Goal: Task Accomplishment & Management: Use online tool/utility

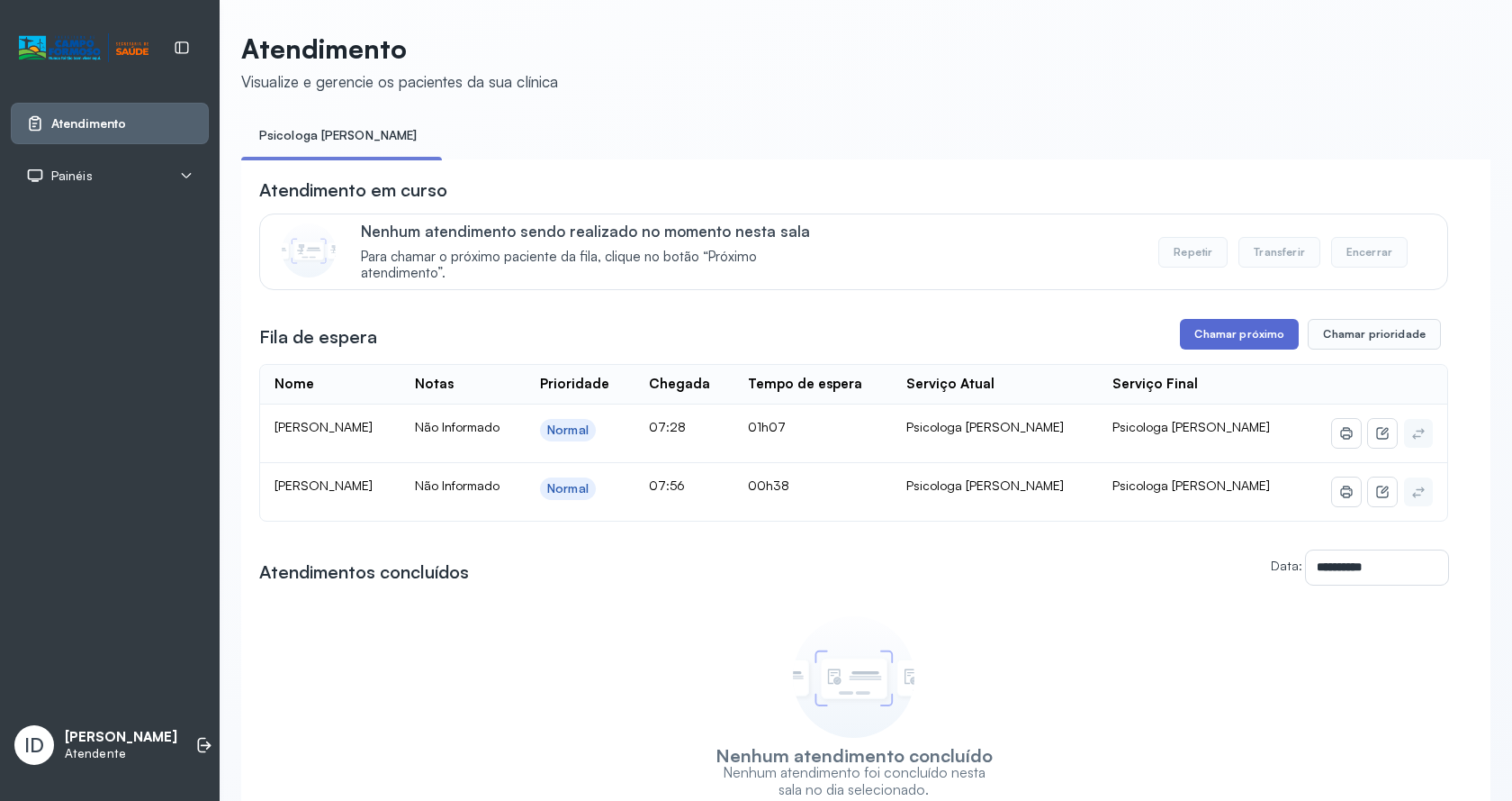
click at [1249, 341] on button "Chamar próximo" at bounding box center [1240, 334] width 119 height 31
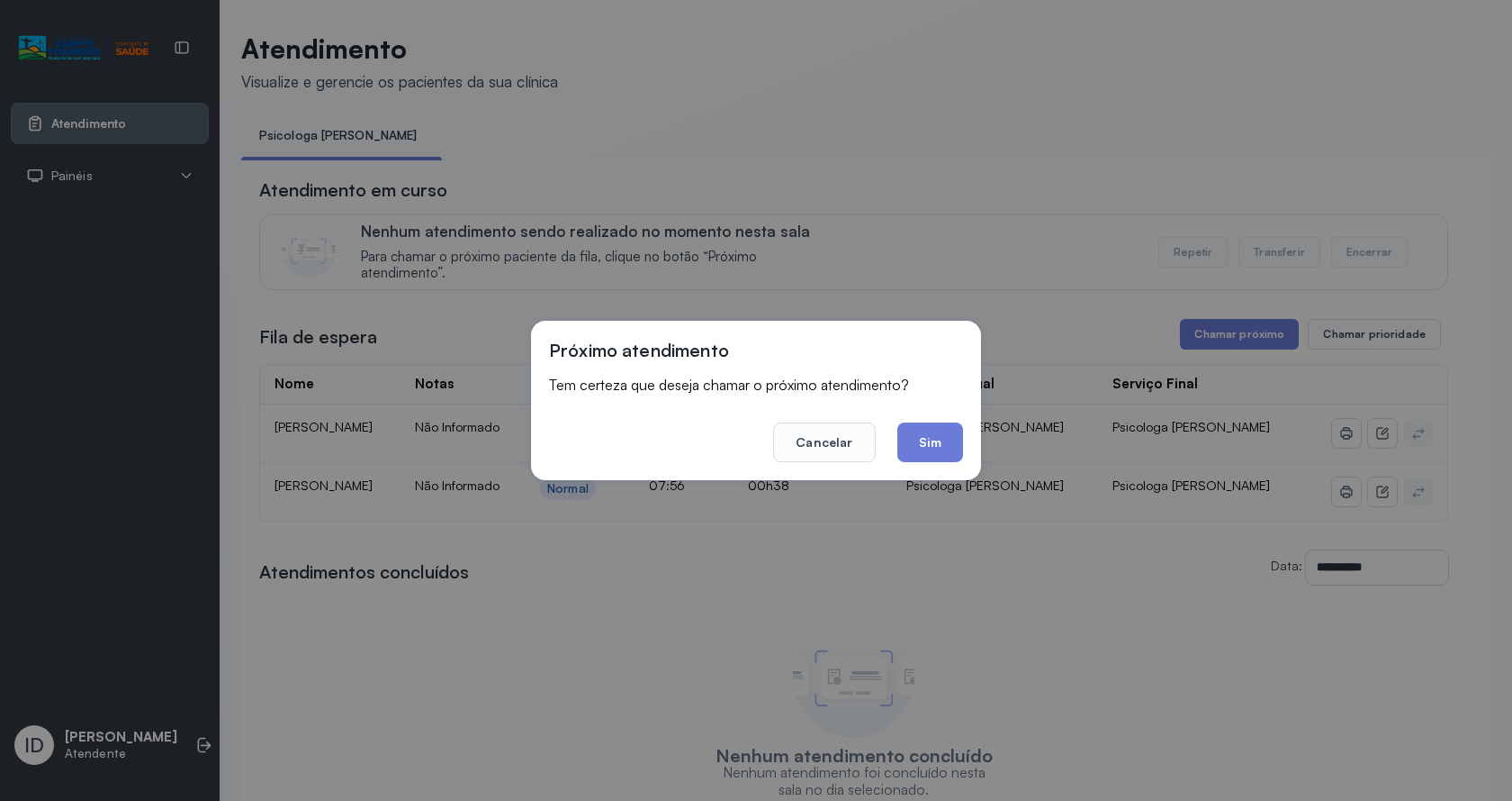
click at [964, 447] on div "Próximo atendimento Tem certeza que deseja chamar o próximo atendimento? Cancel…" at bounding box center [756, 400] width 450 height 160
click at [925, 435] on button "Sim" at bounding box center [930, 442] width 66 height 40
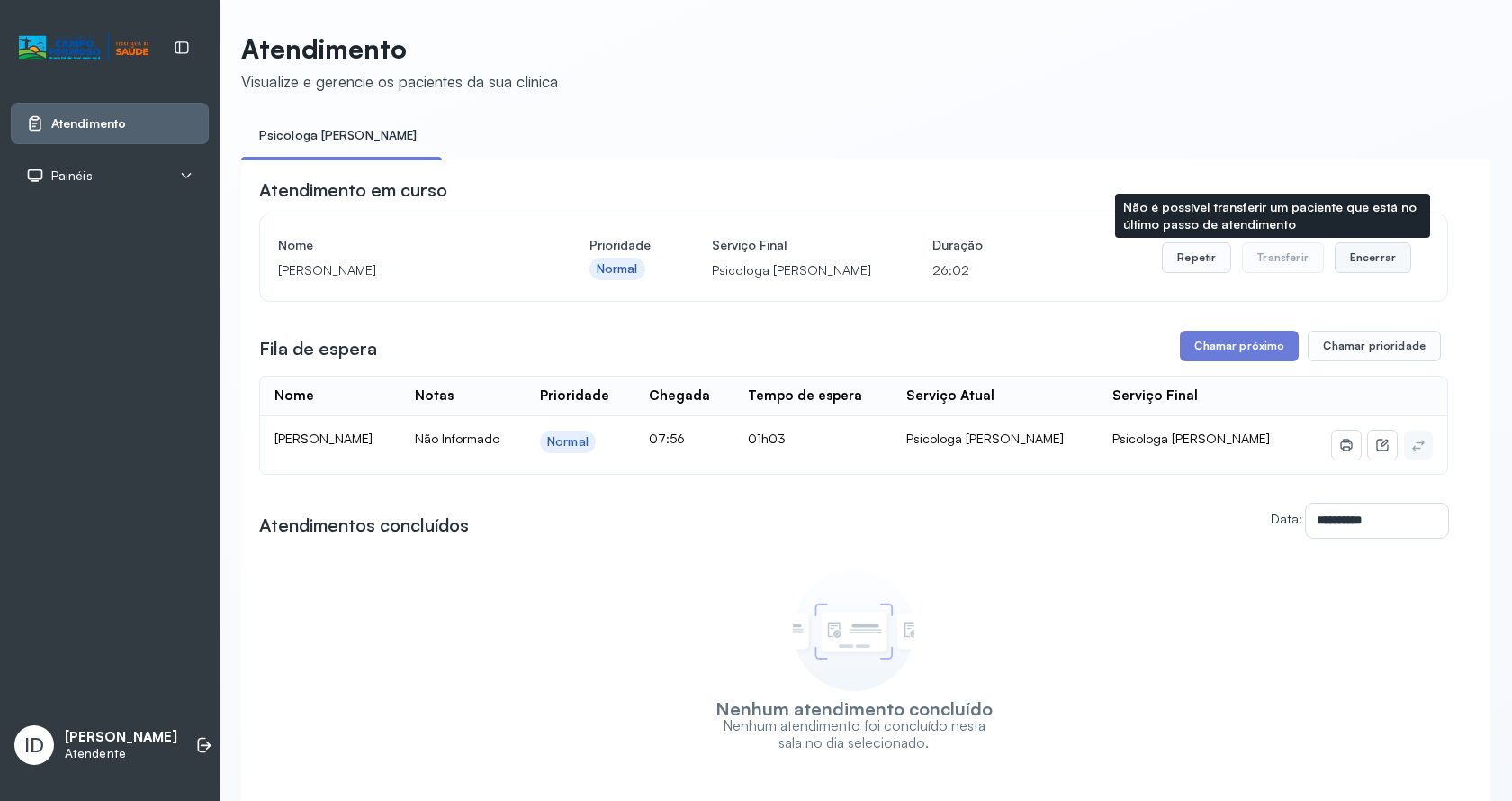
click at [1360, 252] on button "Encerrar" at bounding box center [1373, 258] width 77 height 31
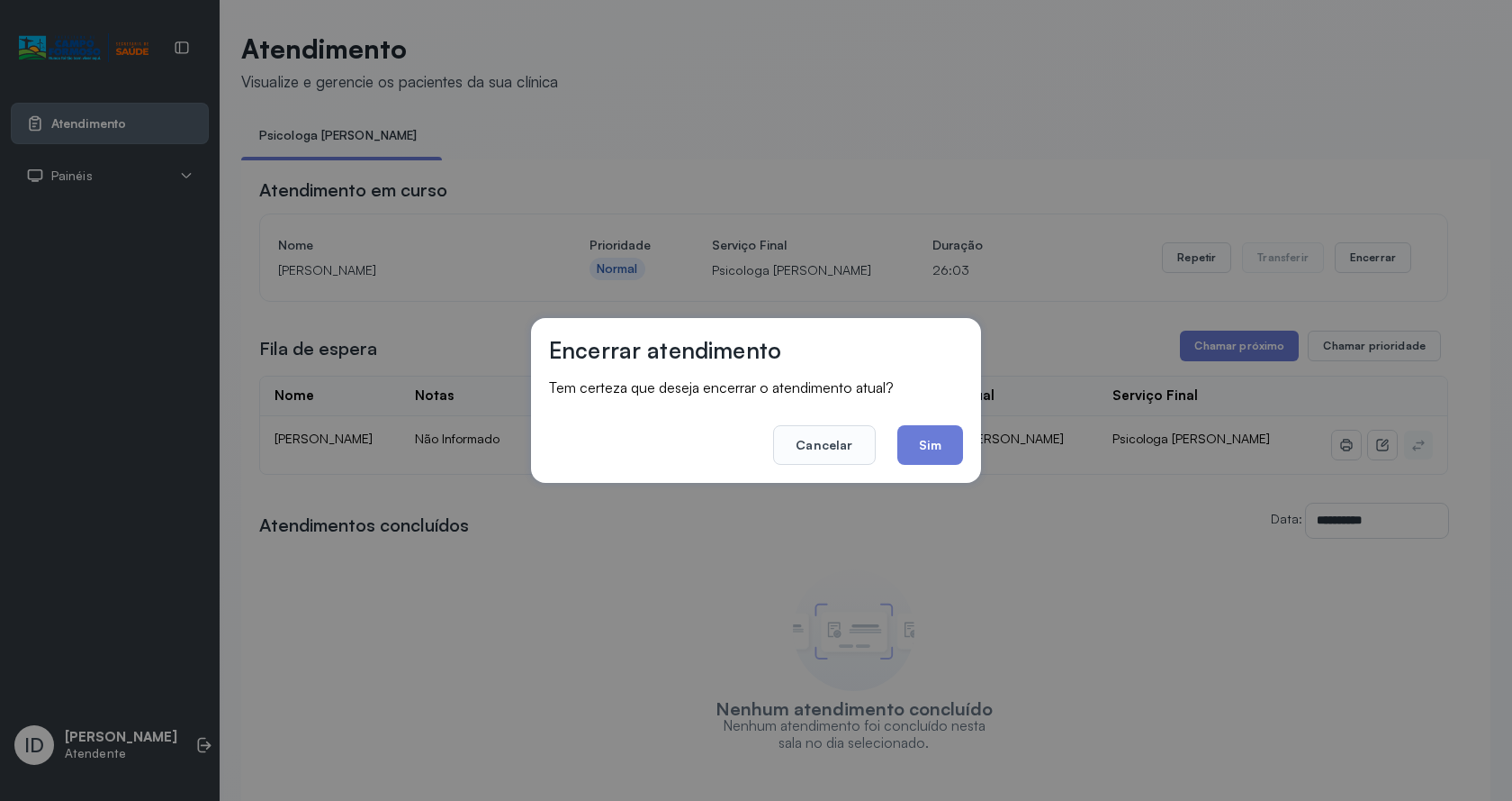
click at [967, 440] on div "Encerrar atendimento Tem certeza que deseja encerrar o atendimento atual? Cance…" at bounding box center [756, 400] width 450 height 165
click at [948, 448] on button "Sim" at bounding box center [930, 445] width 66 height 40
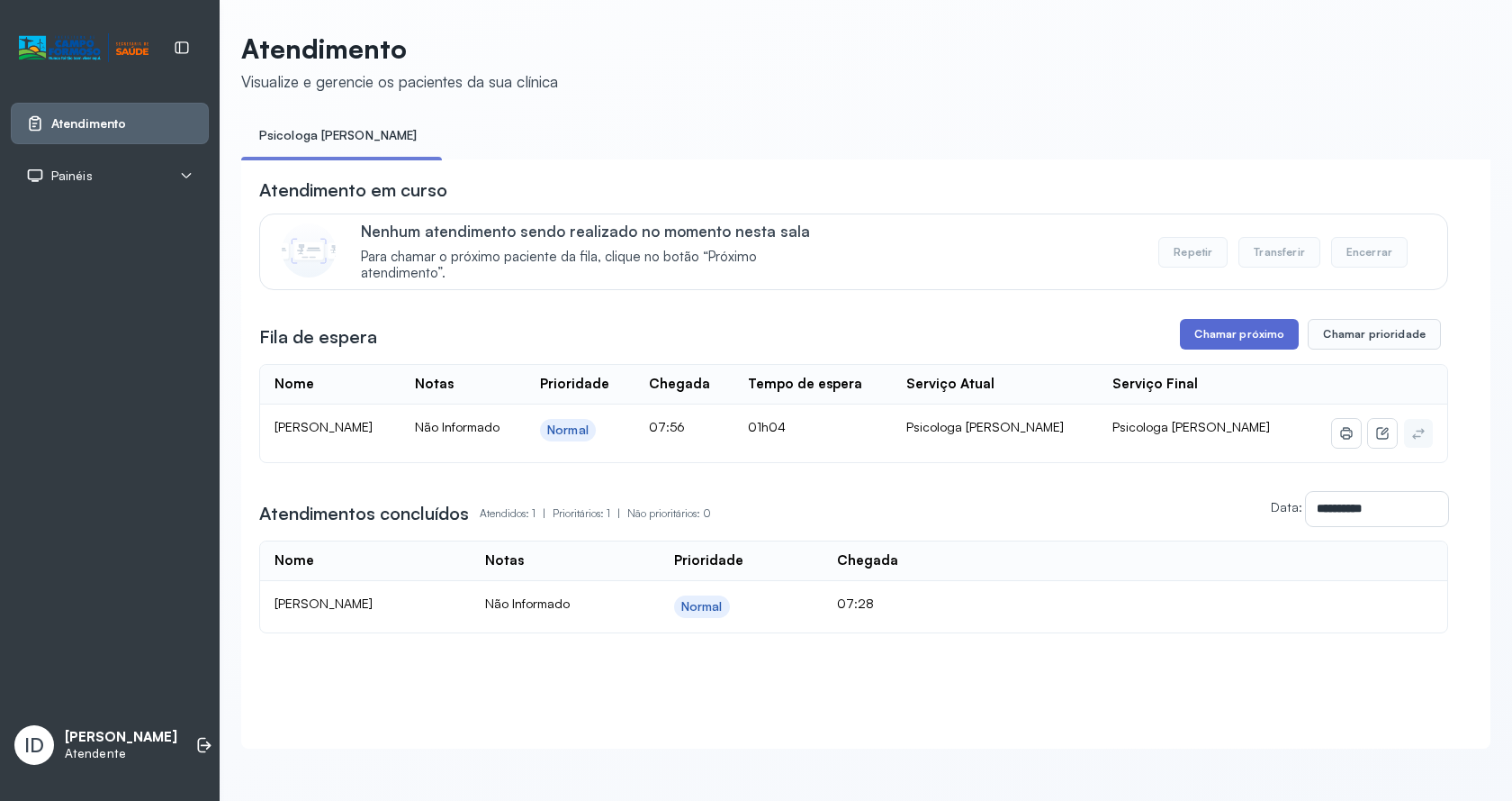
click at [1235, 334] on button "Chamar próximo" at bounding box center [1240, 334] width 119 height 31
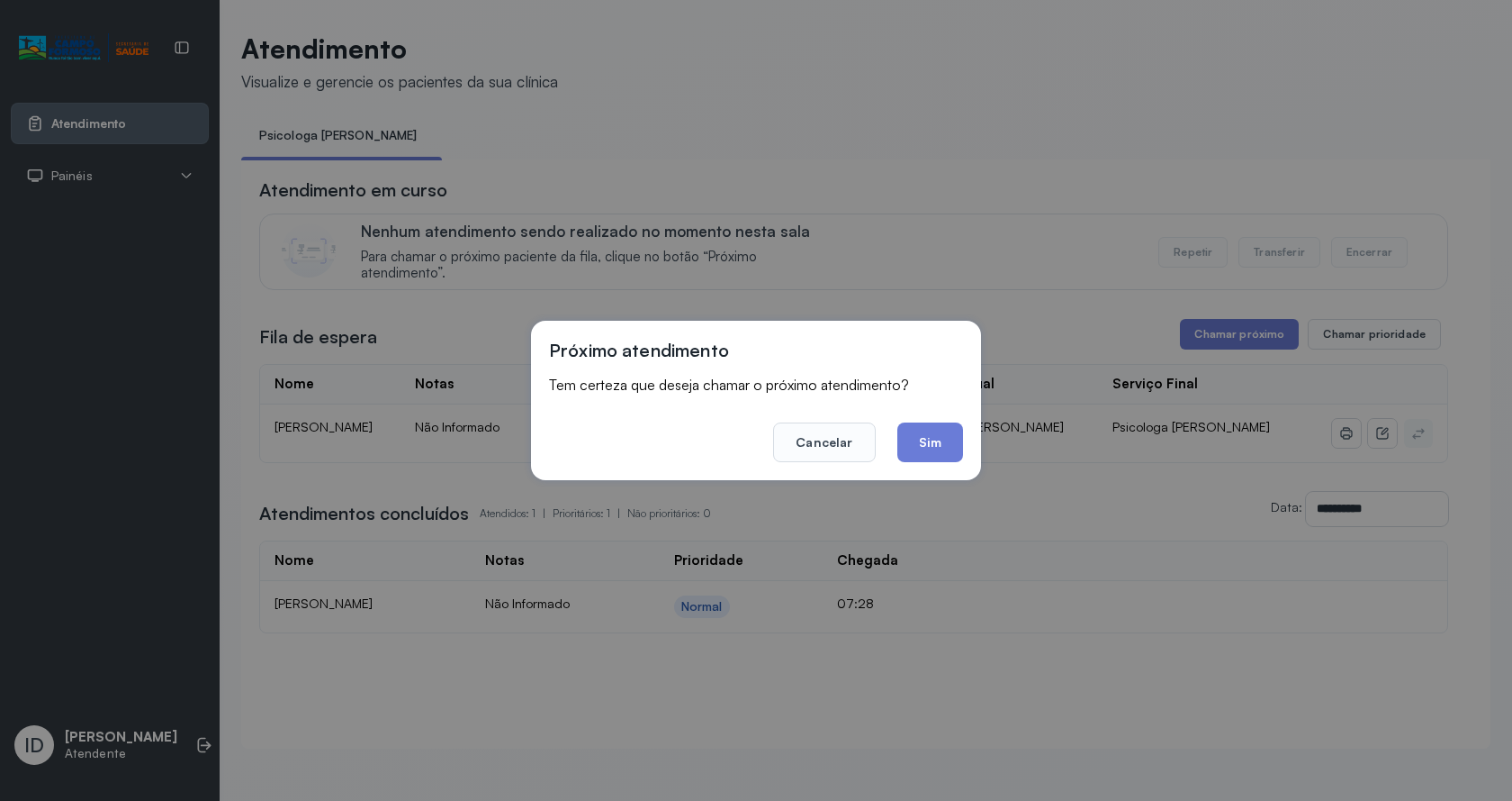
drag, startPoint x: 958, startPoint y: 441, endPoint x: 490, endPoint y: 189, distance: 531.5
click at [957, 440] on button "Sim" at bounding box center [930, 442] width 66 height 40
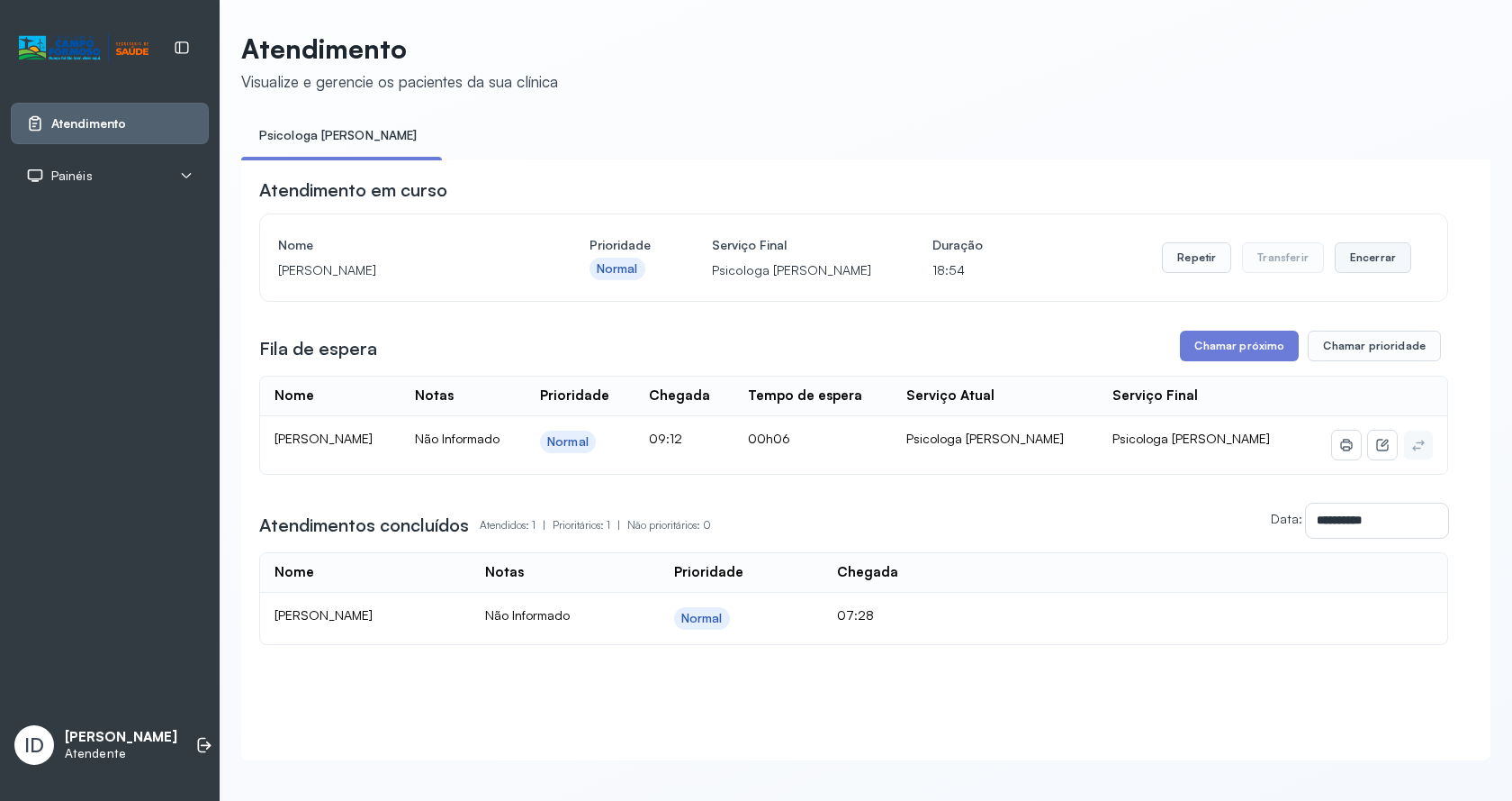
click at [1371, 263] on button "Encerrar" at bounding box center [1373, 258] width 77 height 31
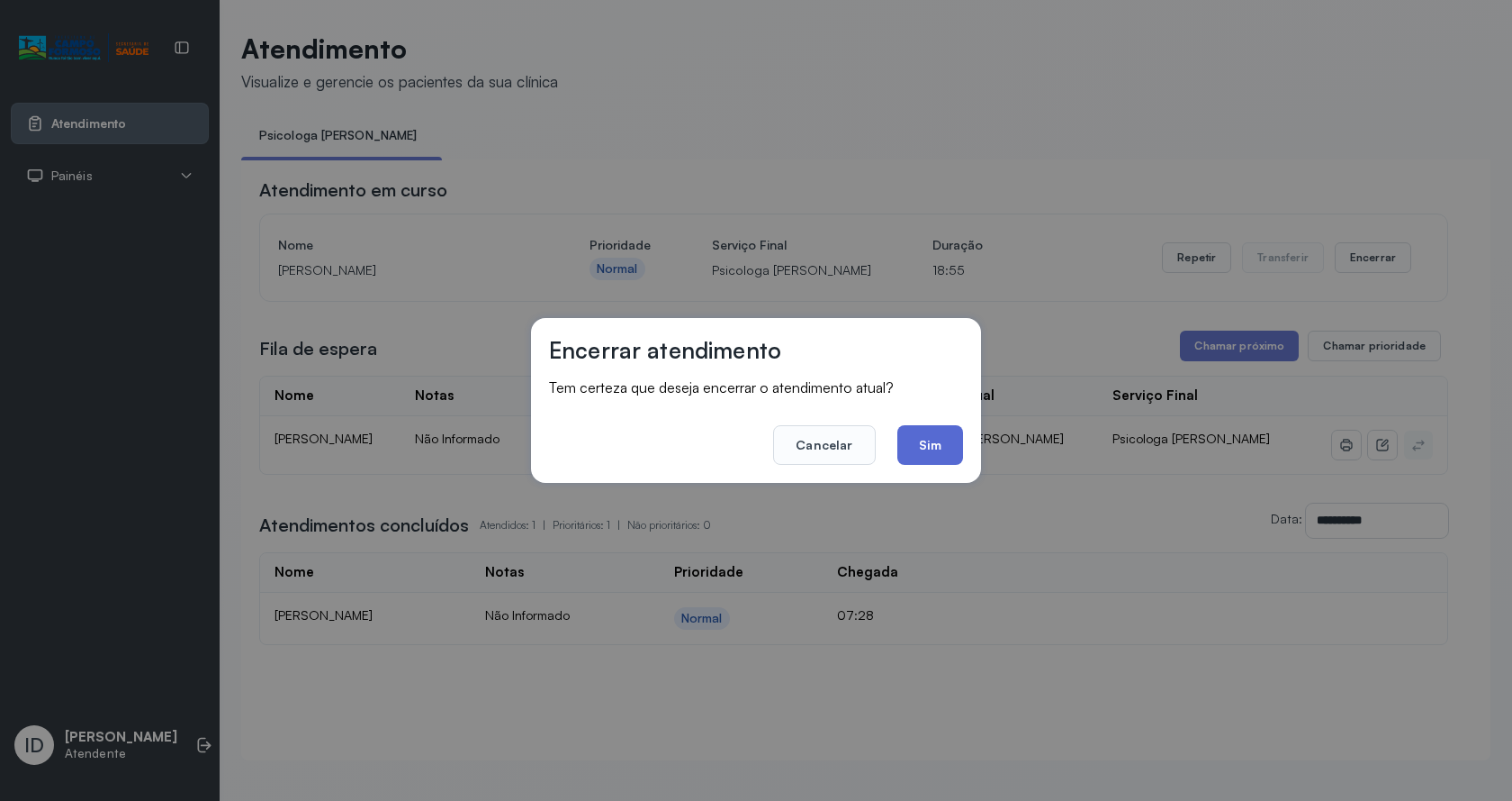
click at [947, 457] on button "Sim" at bounding box center [930, 445] width 66 height 40
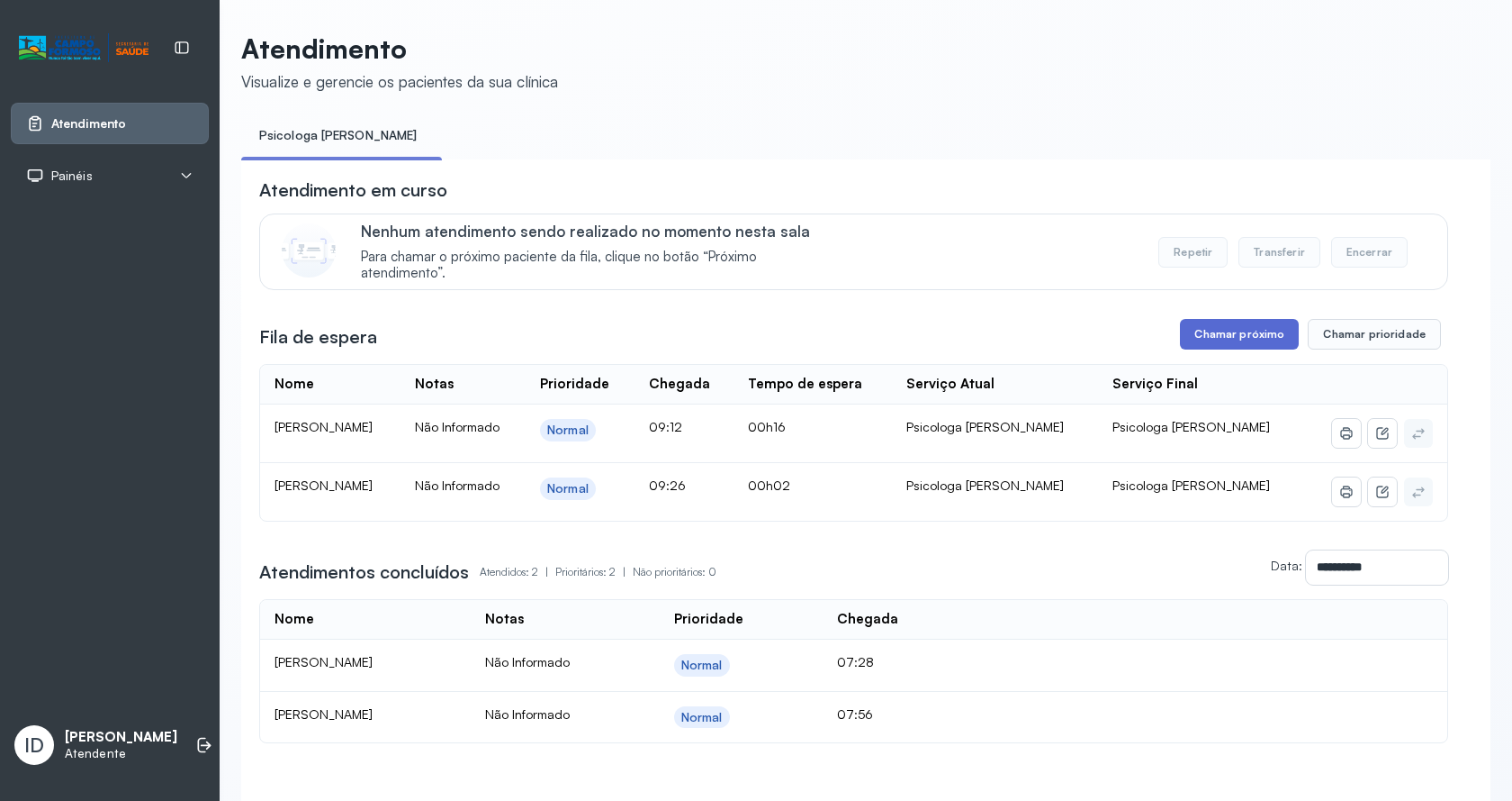
click at [1214, 347] on button "Chamar próximo" at bounding box center [1240, 334] width 119 height 31
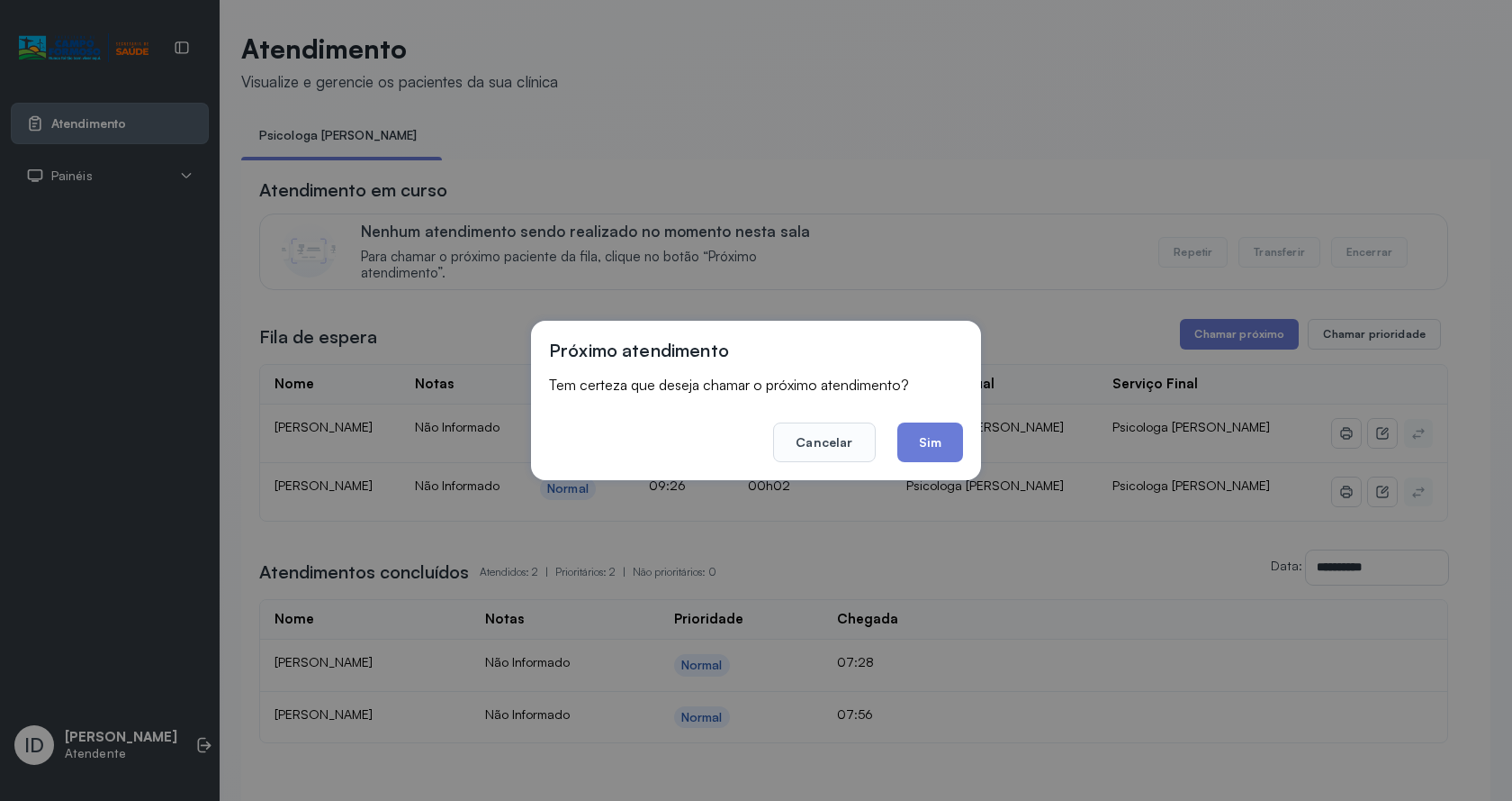
click at [900, 446] on button "Sim" at bounding box center [930, 442] width 66 height 40
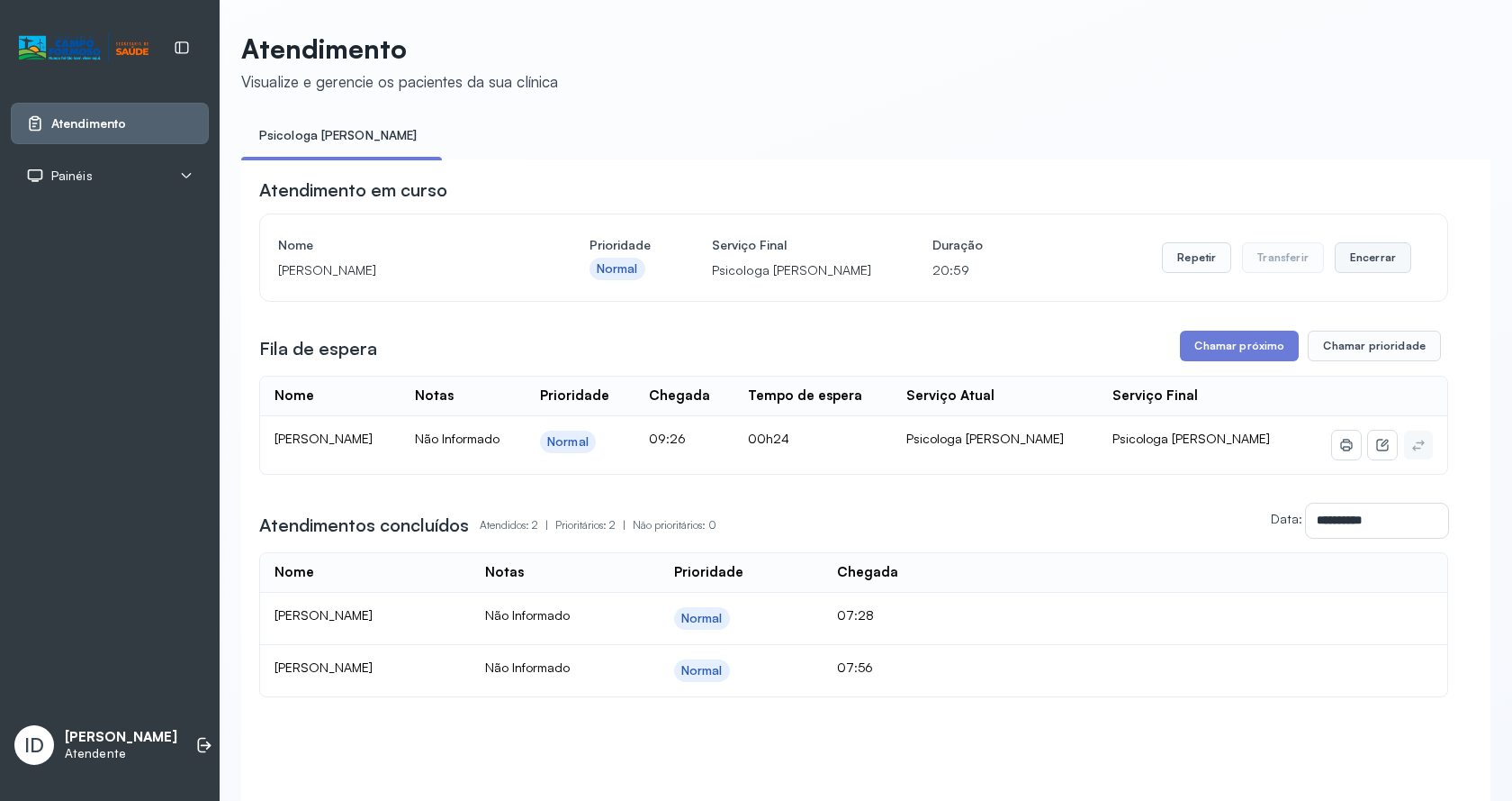
click at [1365, 255] on button "Encerrar" at bounding box center [1373, 258] width 77 height 31
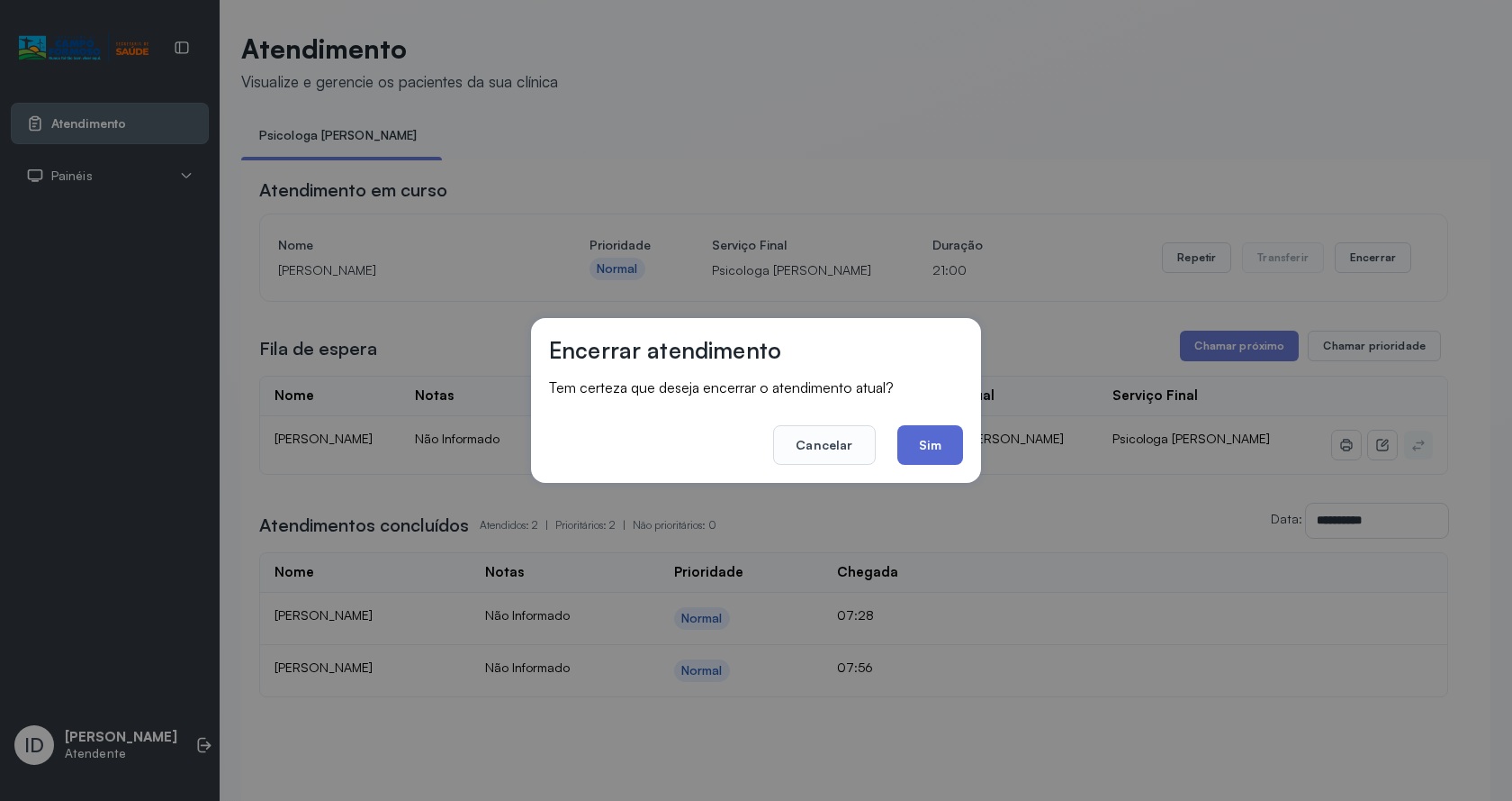
click at [961, 453] on button "Sim" at bounding box center [930, 445] width 66 height 40
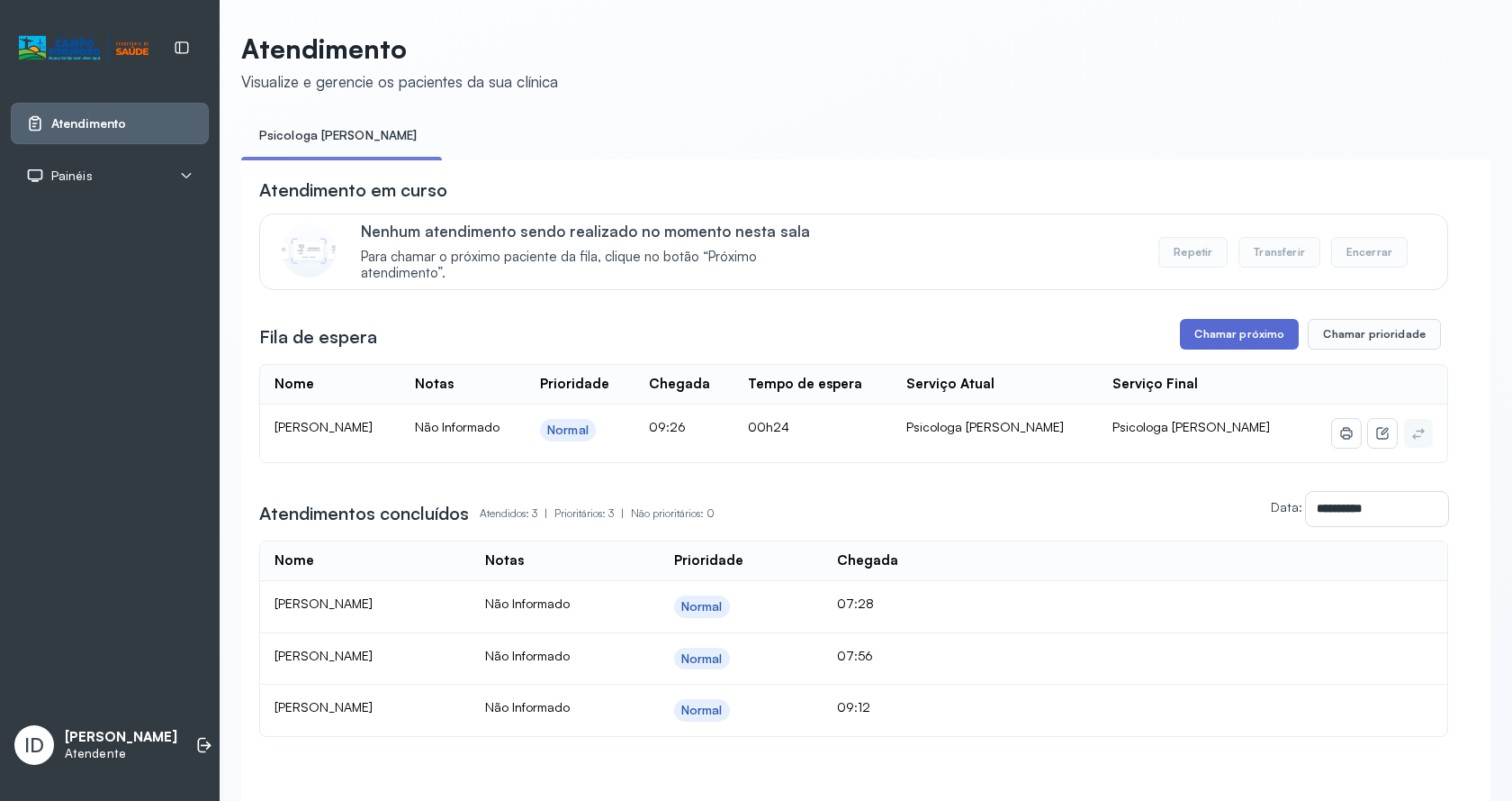
click at [1242, 331] on button "Chamar próximo" at bounding box center [1240, 334] width 119 height 31
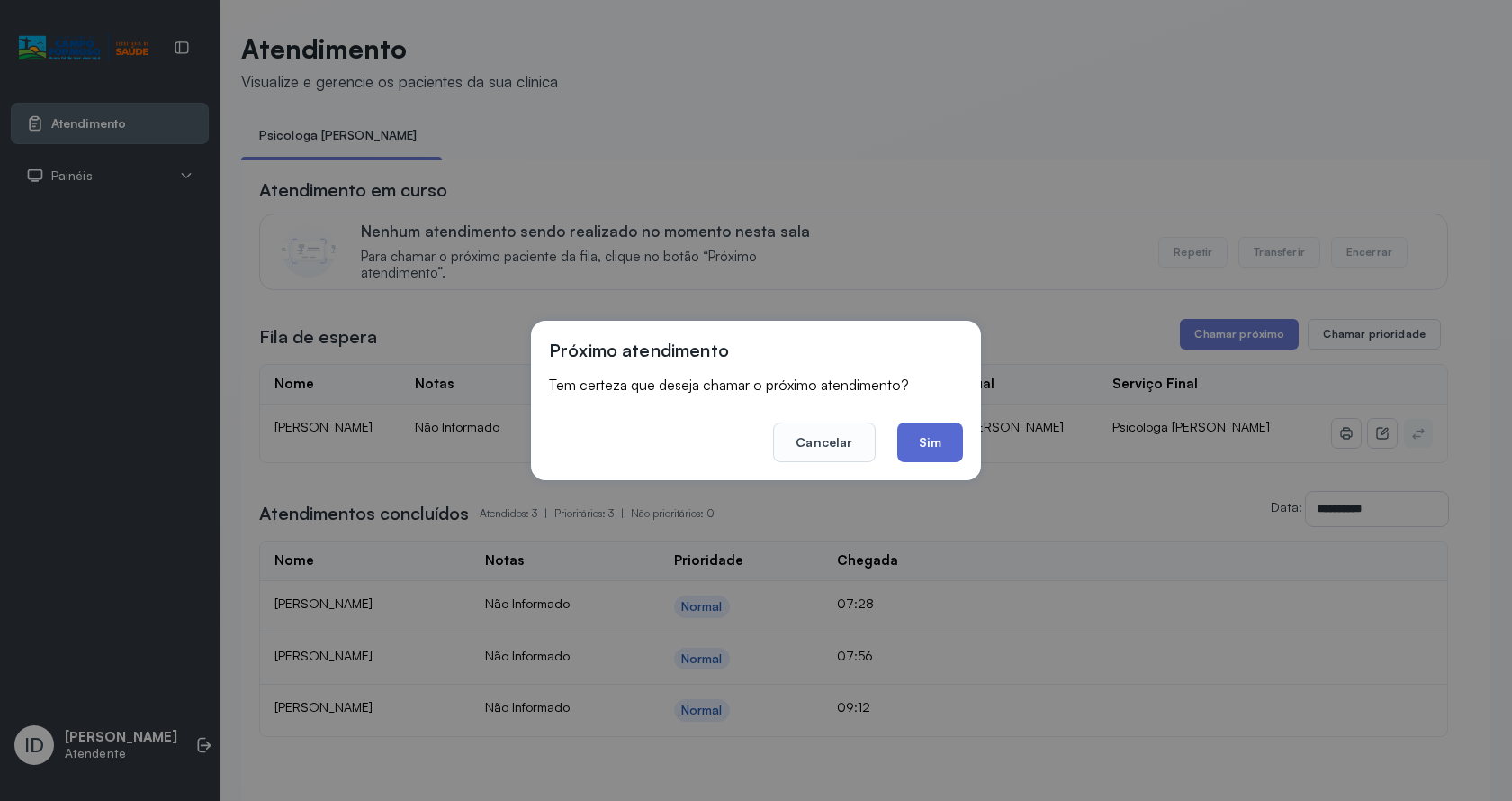
click at [924, 450] on button "Sim" at bounding box center [930, 442] width 66 height 40
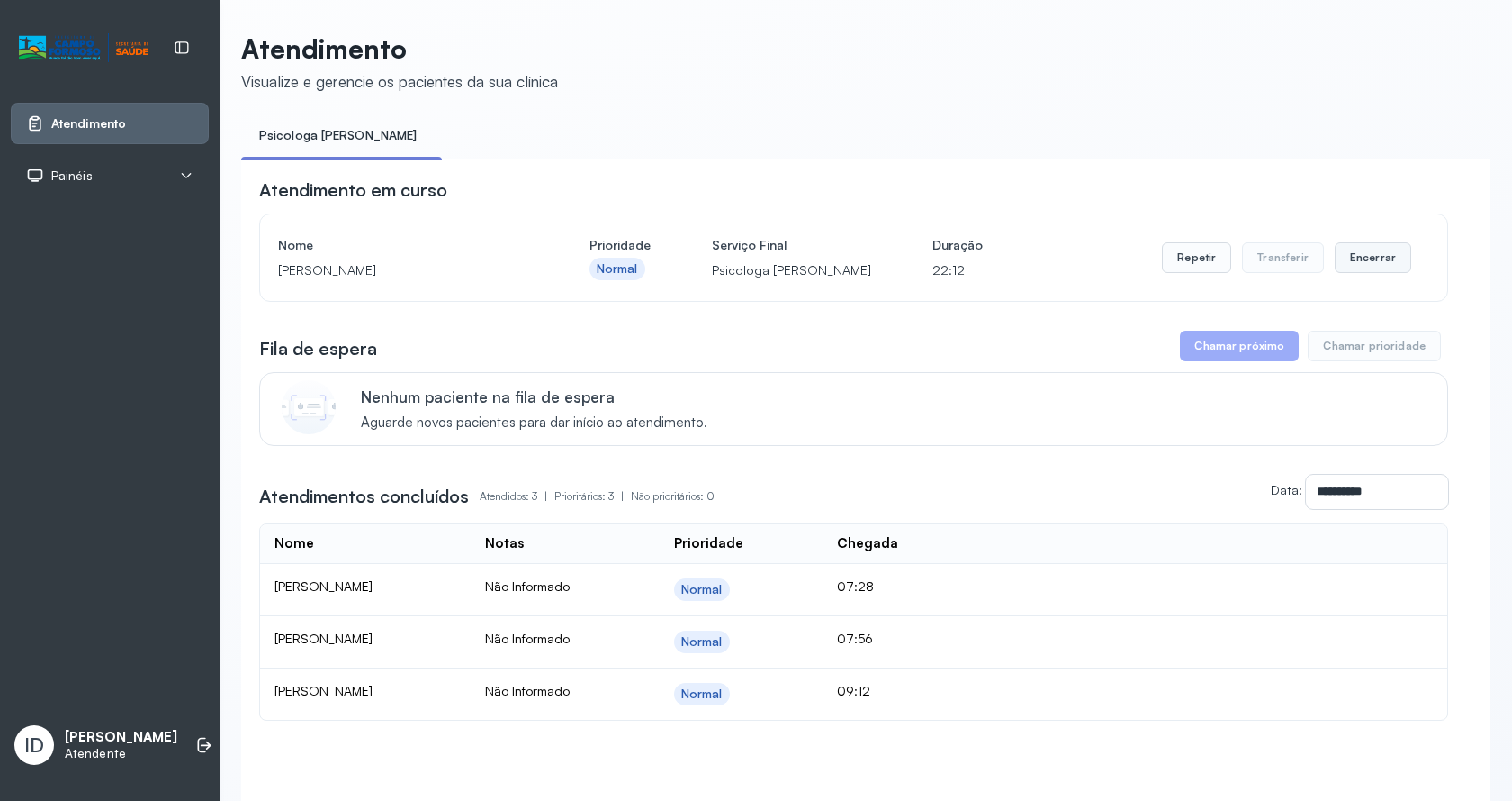
click at [1370, 262] on button "Encerrar" at bounding box center [1373, 258] width 77 height 31
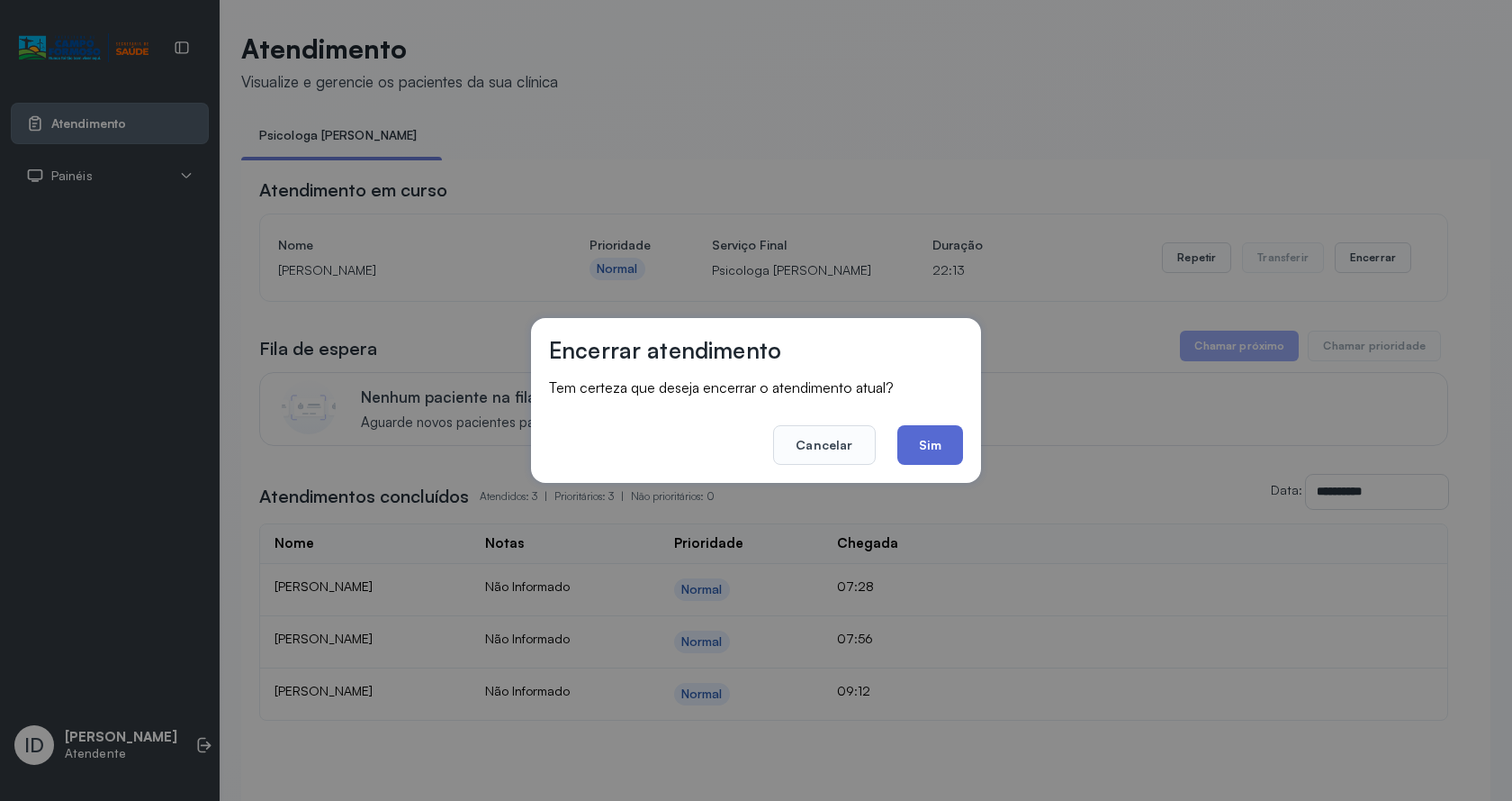
click at [930, 458] on button "Sim" at bounding box center [930, 445] width 66 height 40
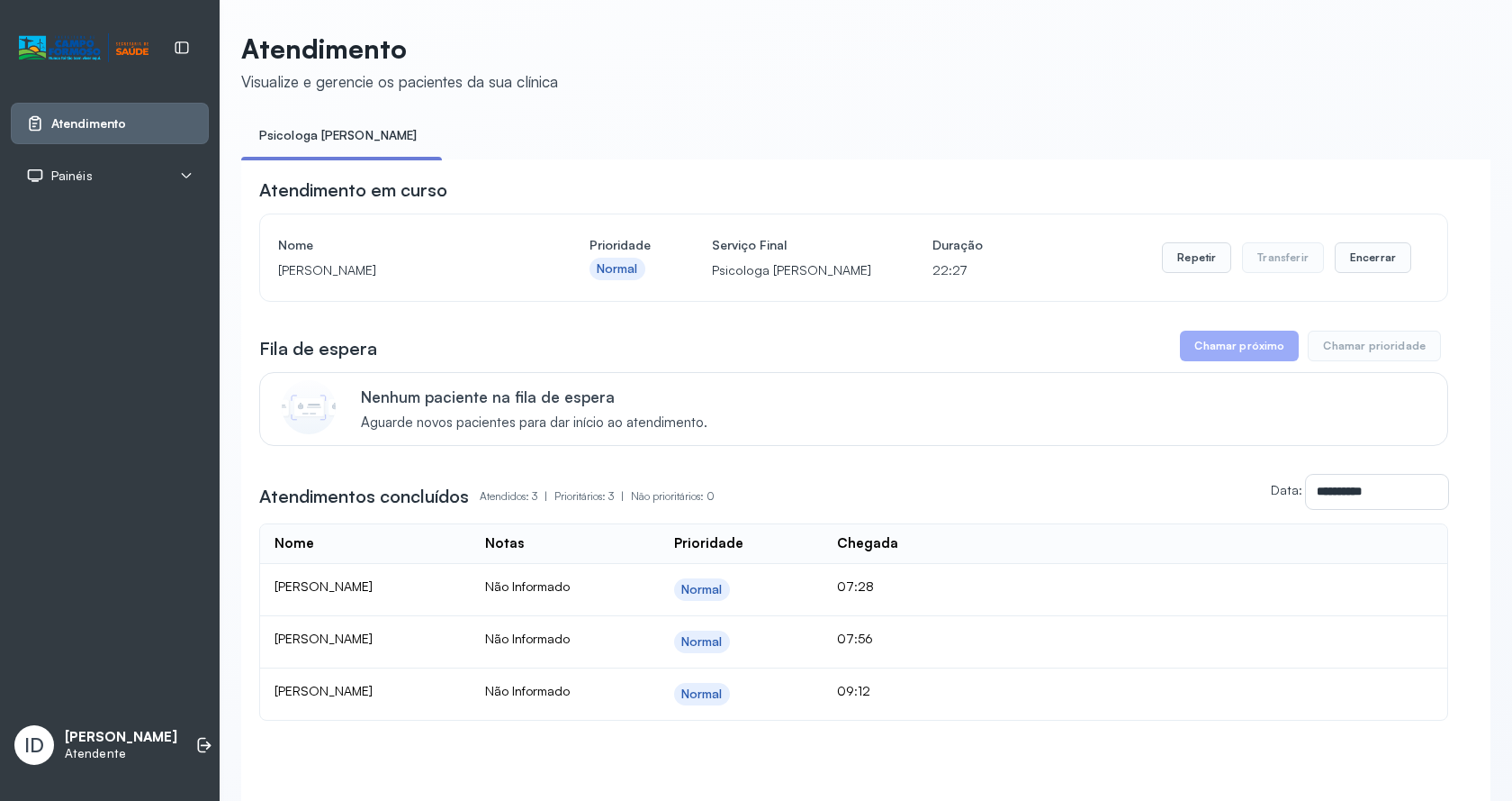
click at [1342, 243] on div "Repetir Transferir Encerrar" at bounding box center [1287, 258] width 250 height 51
click at [1347, 255] on button "Encerrar" at bounding box center [1373, 258] width 77 height 31
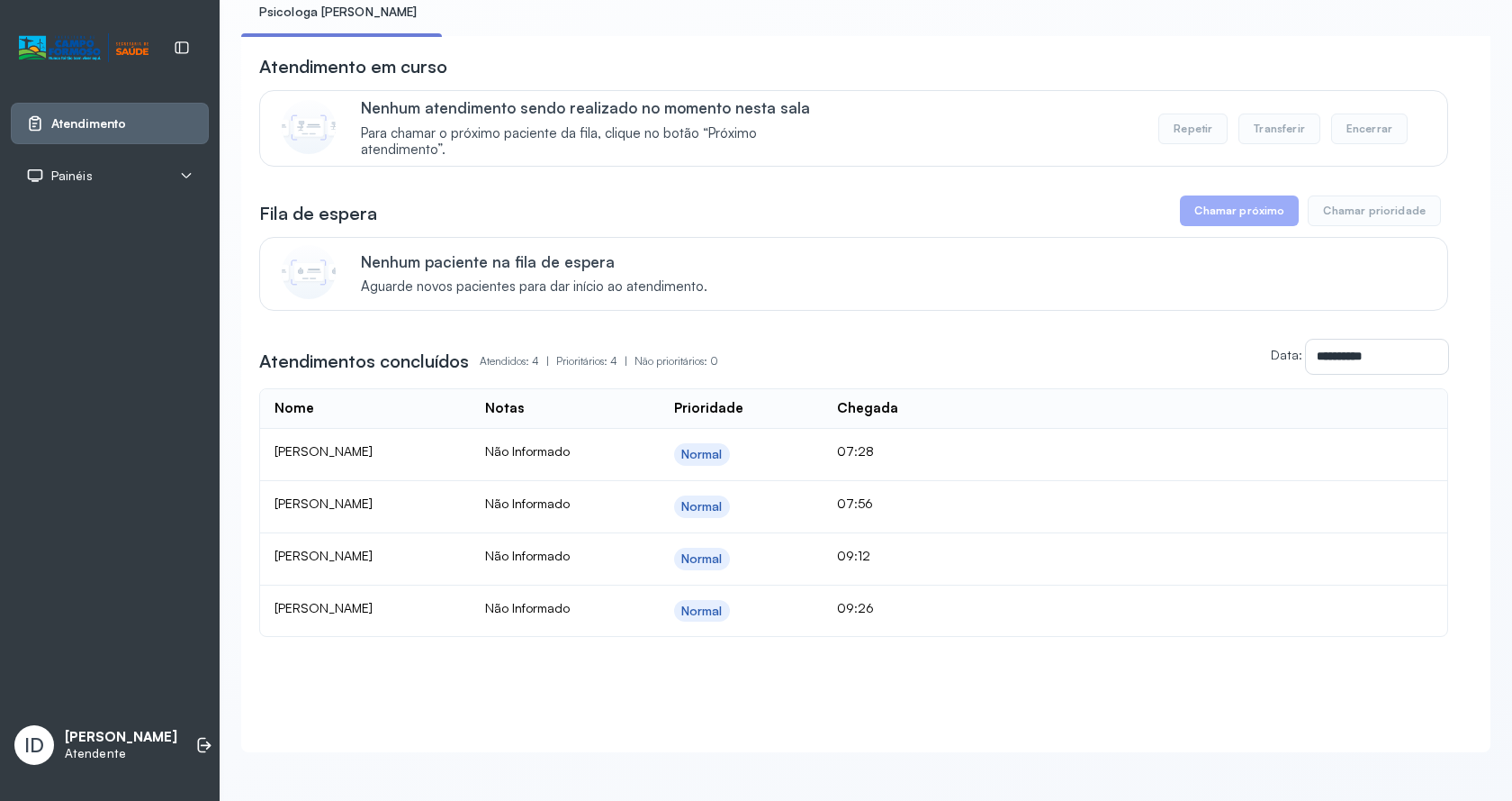
scroll to position [144, 0]
